Goal: Transaction & Acquisition: Book appointment/travel/reservation

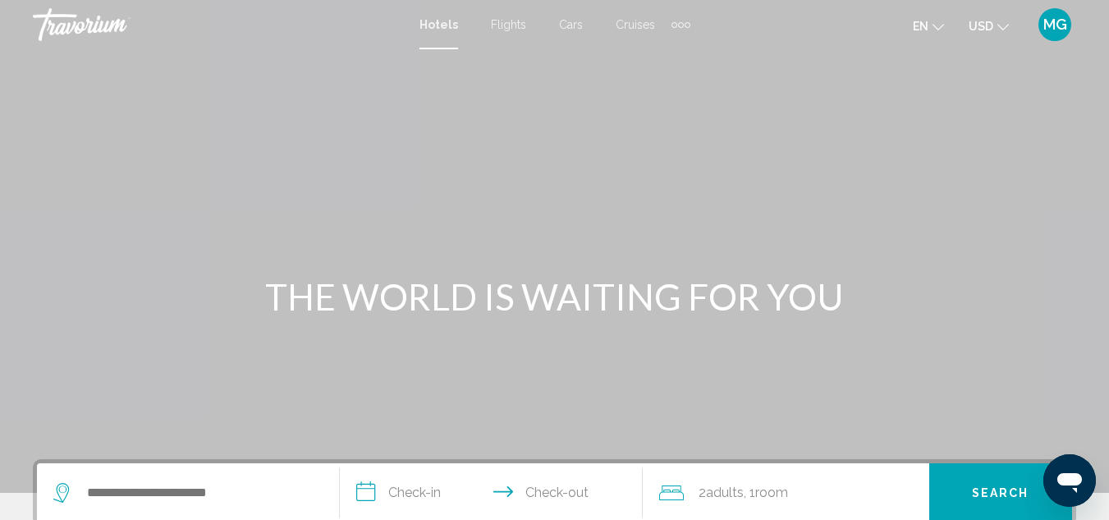
click at [507, 21] on span "Flights" at bounding box center [508, 24] width 35 height 13
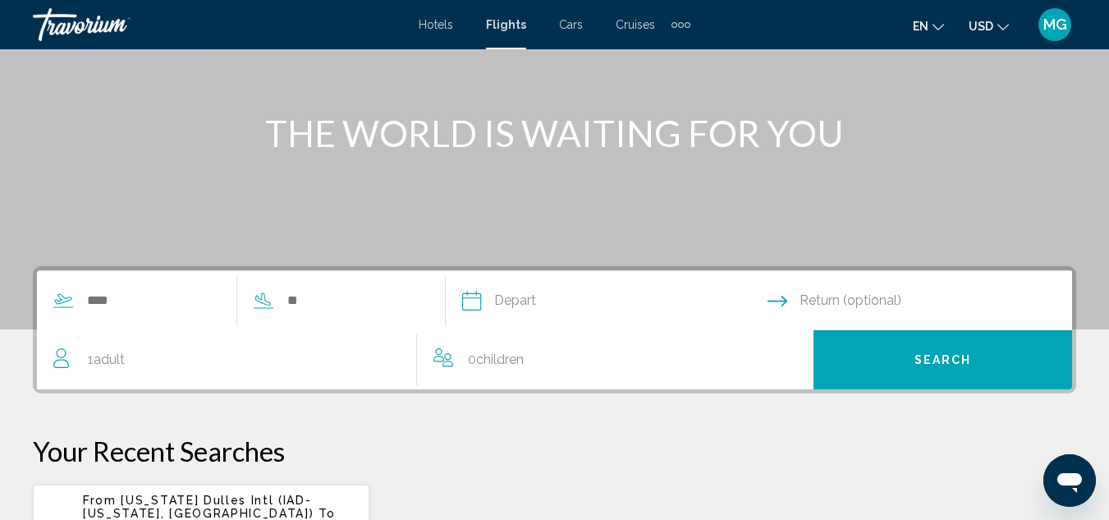
scroll to position [168, 0]
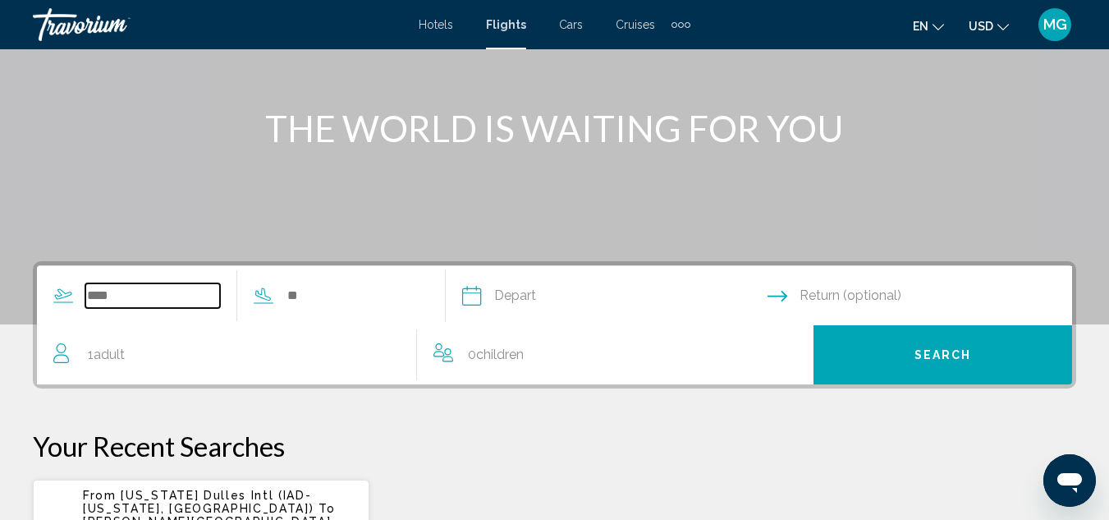
click at [110, 295] on input "Search widget" at bounding box center [152, 295] width 135 height 25
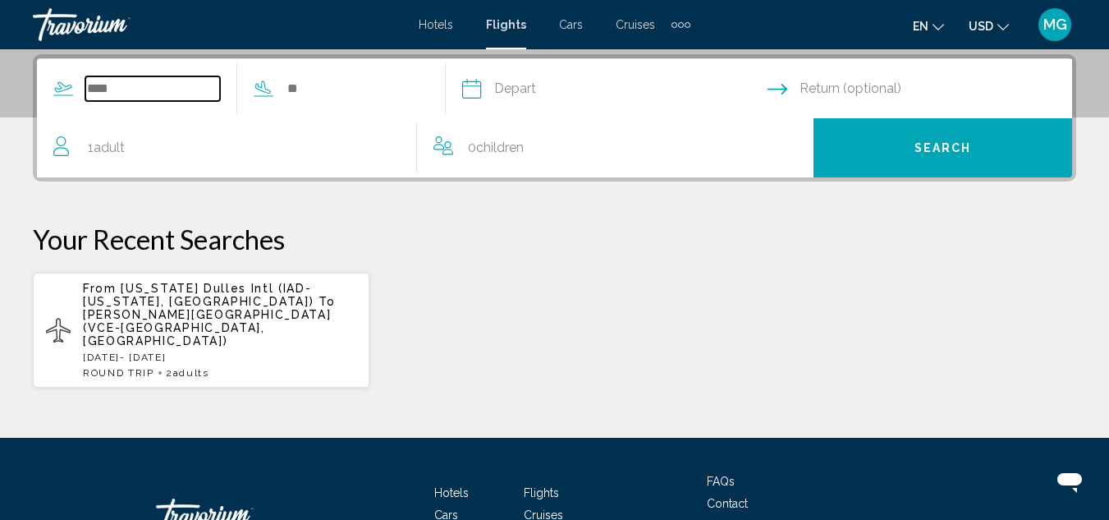
scroll to position [376, 0]
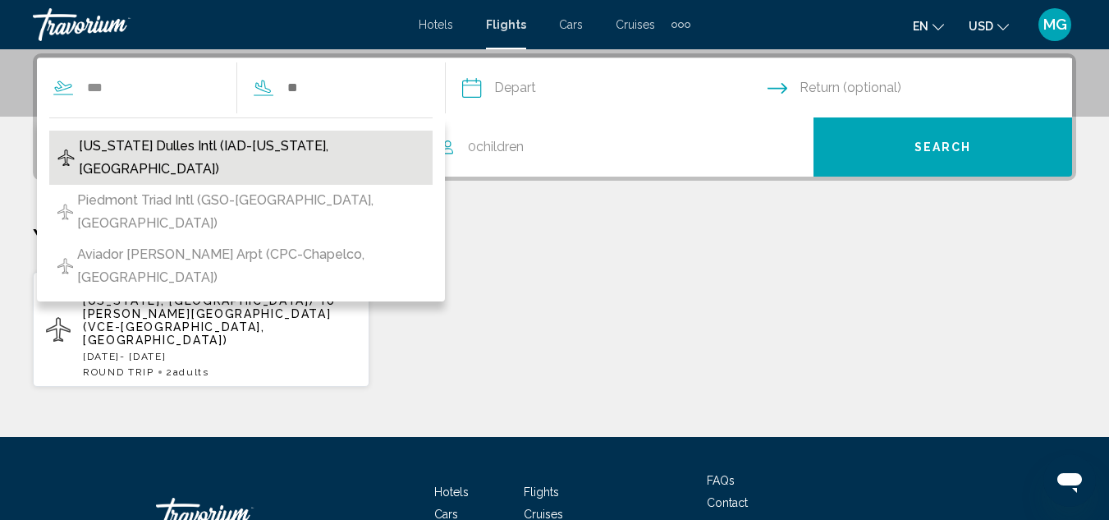
click at [214, 151] on span "[US_STATE] Dulles Intl (IAD-[US_STATE], [GEOGRAPHIC_DATA])" at bounding box center [252, 158] width 346 height 46
type input "**********"
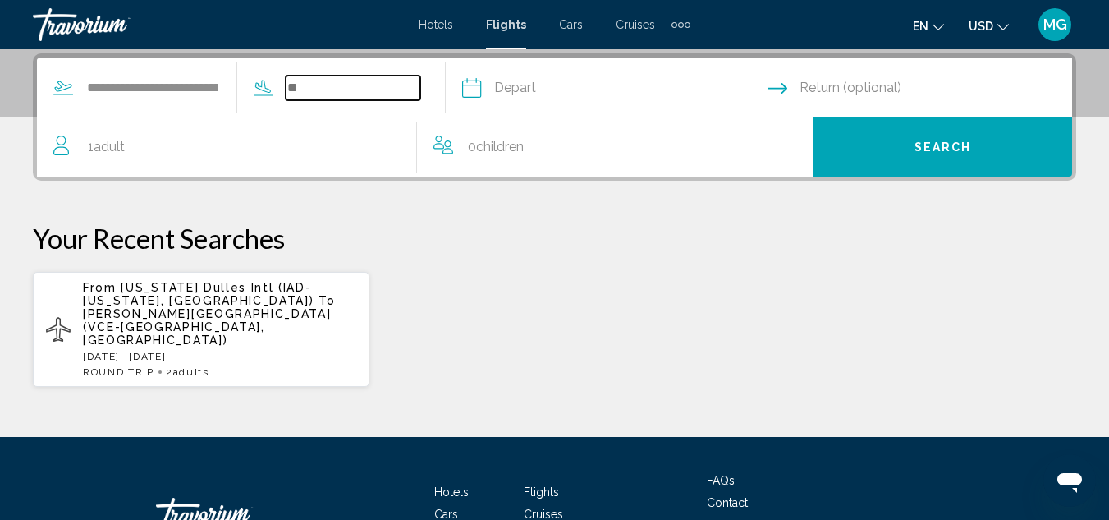
click at [327, 87] on input "Search widget" at bounding box center [353, 88] width 135 height 25
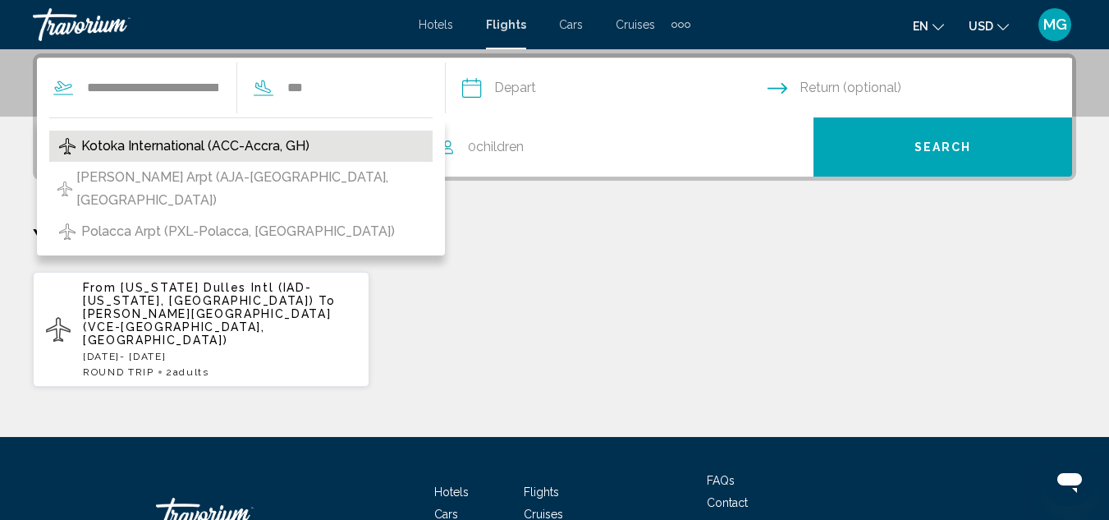
click at [271, 145] on span "Kotoka International (ACC-Accra, GH)" at bounding box center [195, 146] width 228 height 23
type input "**********"
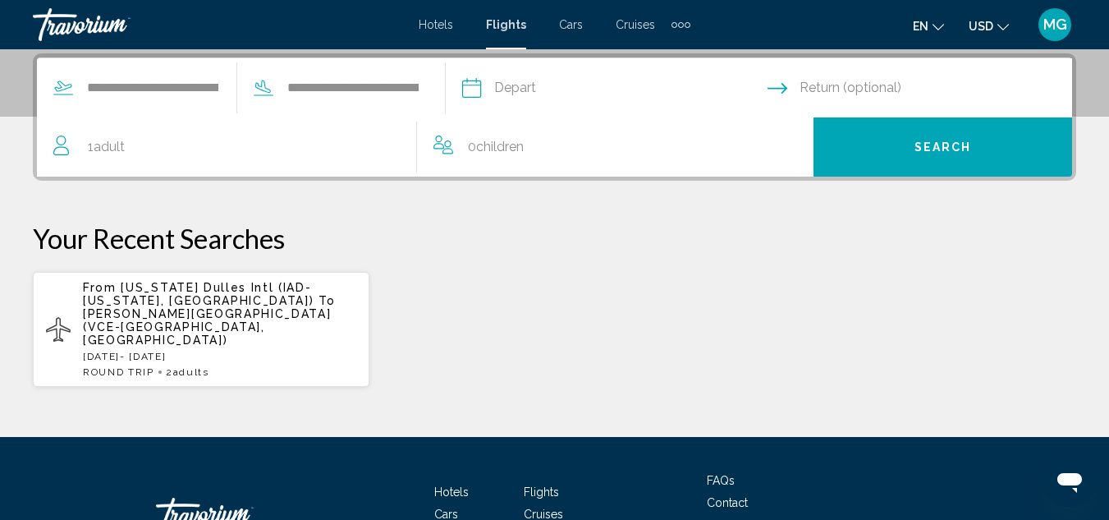
click at [585, 86] on input "Depart date" at bounding box center [614, 90] width 312 height 64
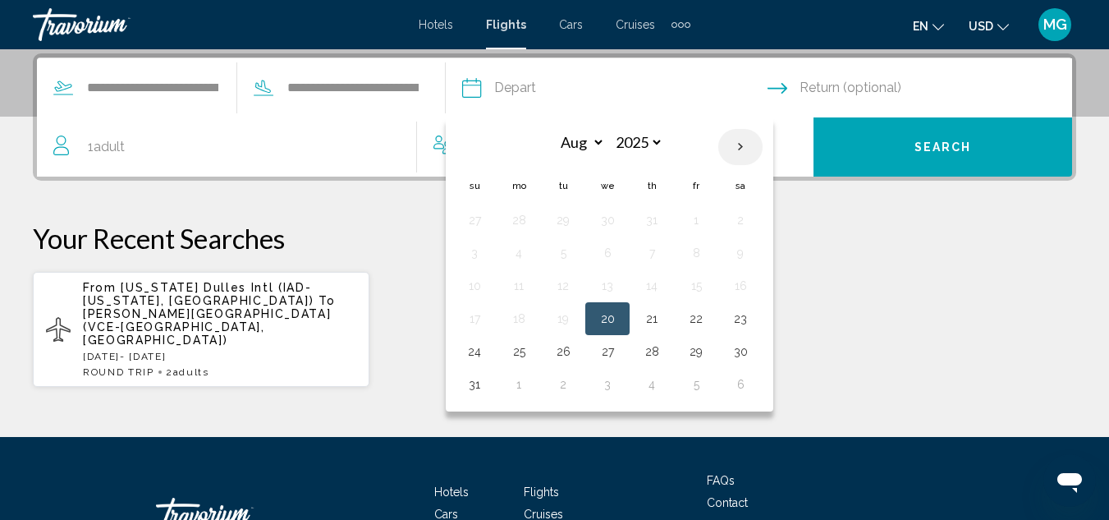
click at [763, 155] on th "Next month" at bounding box center [740, 147] width 44 height 36
select select "*"
click at [754, 246] on button "11" at bounding box center [740, 252] width 26 height 23
type input "**********"
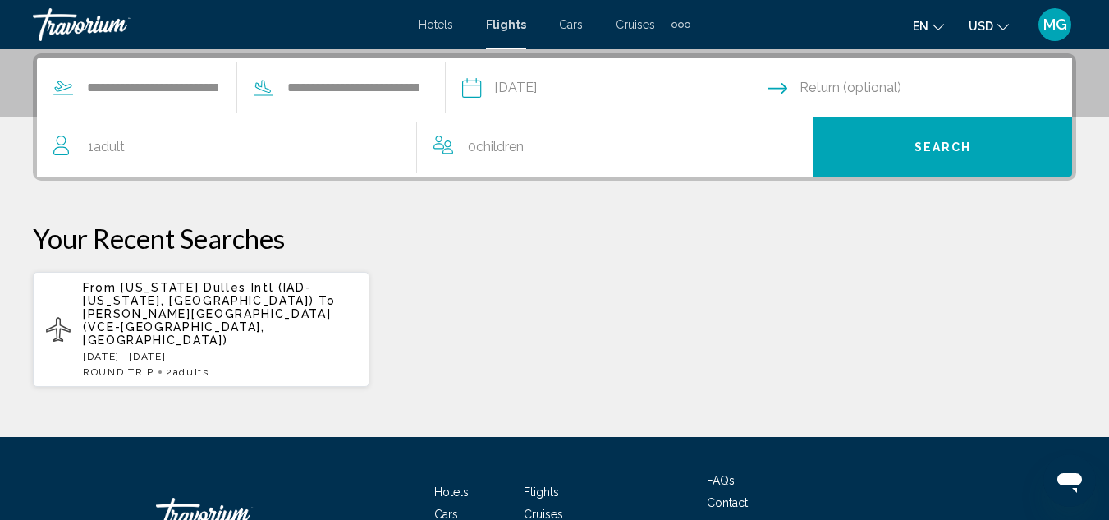
click at [856, 89] on input "Return date" at bounding box center [924, 90] width 312 height 64
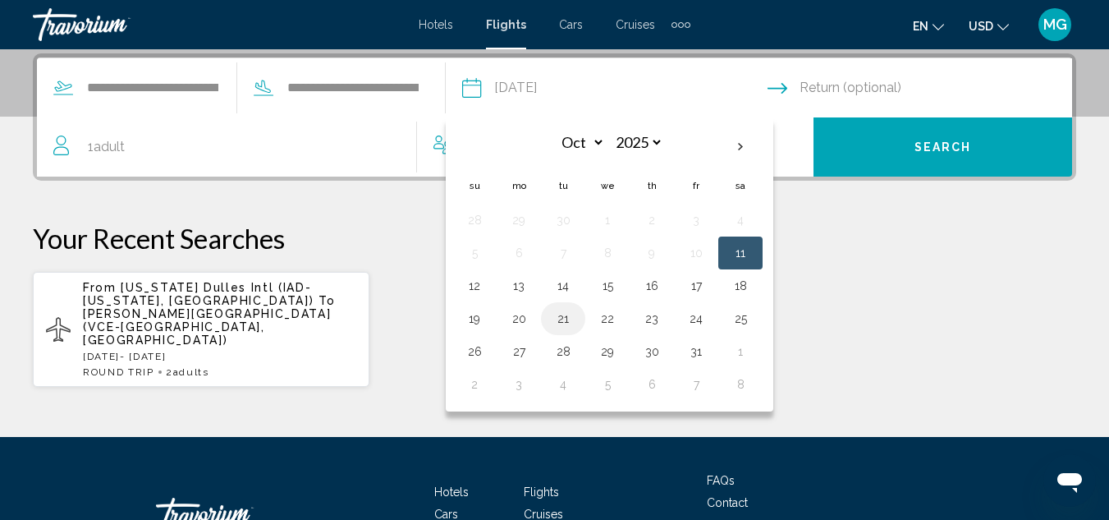
click at [576, 319] on button "21" at bounding box center [563, 318] width 26 height 23
type input "**********"
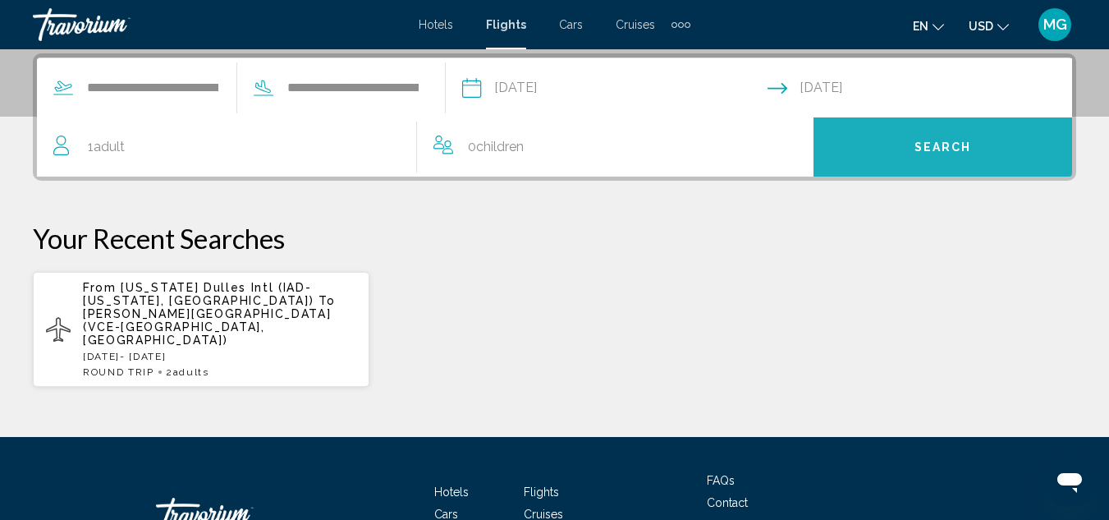
click at [916, 140] on span "Search" at bounding box center [943, 146] width 57 height 13
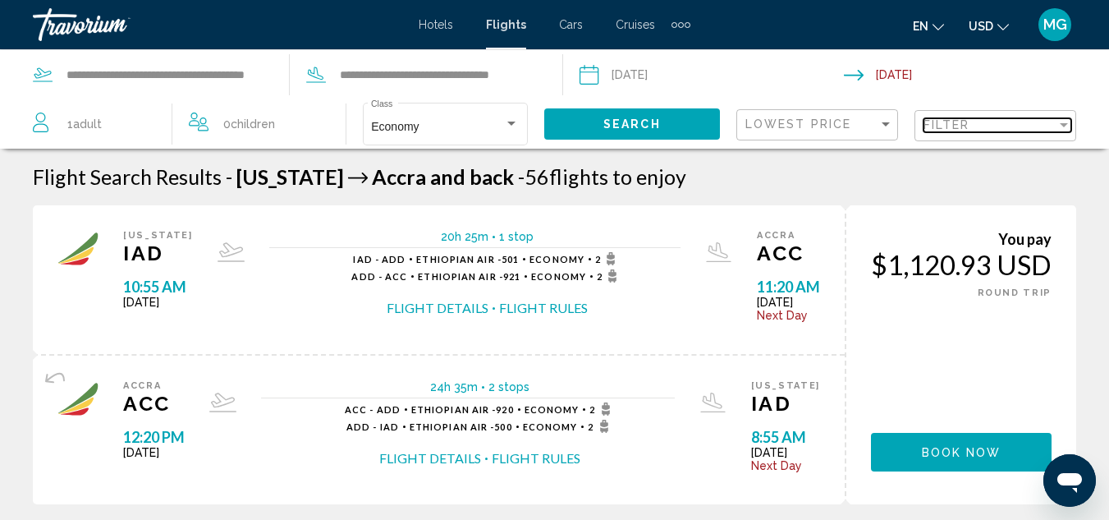
click at [1041, 131] on div "Filter" at bounding box center [990, 124] width 133 height 13
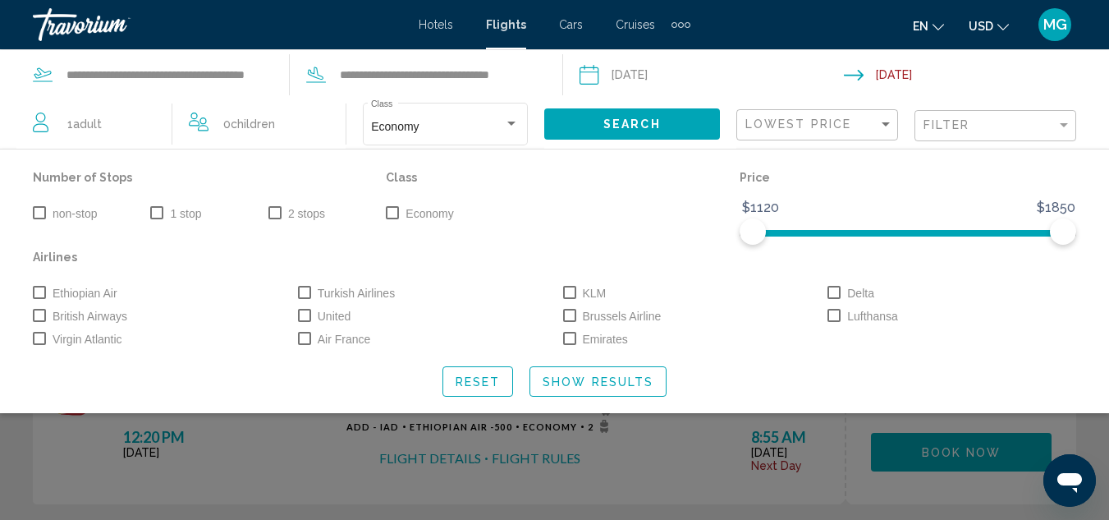
click at [42, 209] on span "Search widget" at bounding box center [39, 212] width 13 height 13
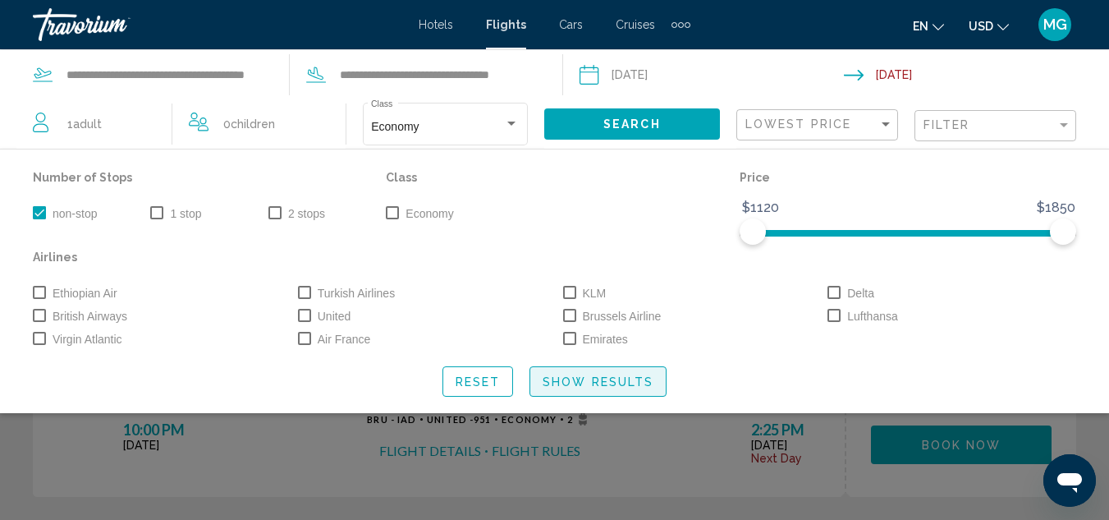
click at [607, 378] on span "Show Results" at bounding box center [598, 381] width 111 height 13
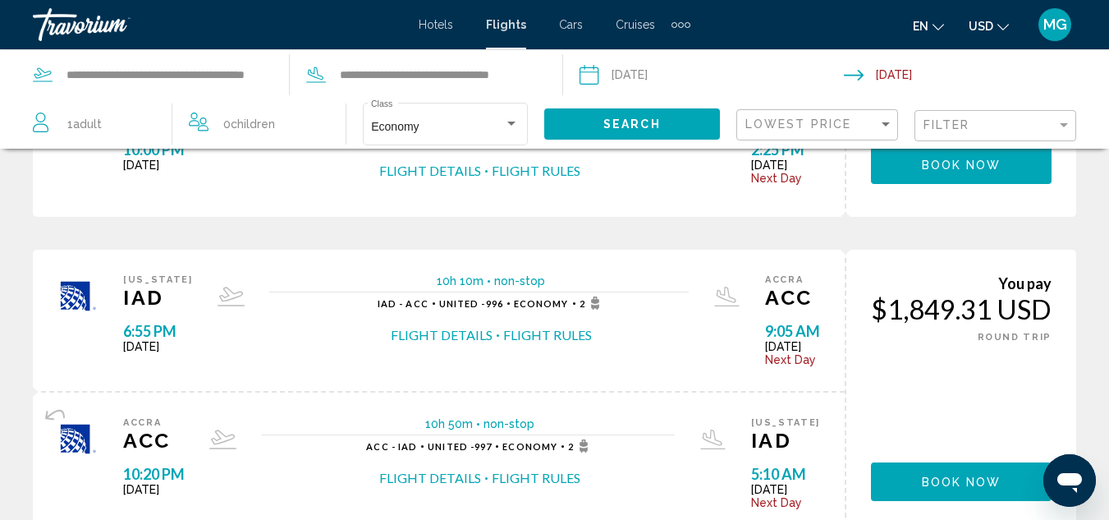
scroll to position [327, 0]
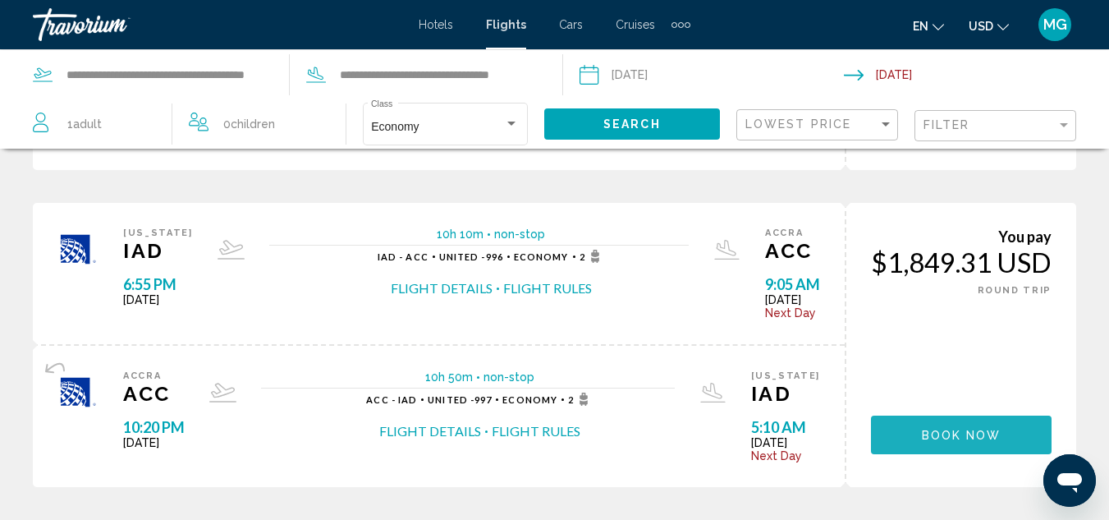
click at [959, 438] on span "Book now" at bounding box center [962, 435] width 80 height 13
